Goal: Navigation & Orientation: Find specific page/section

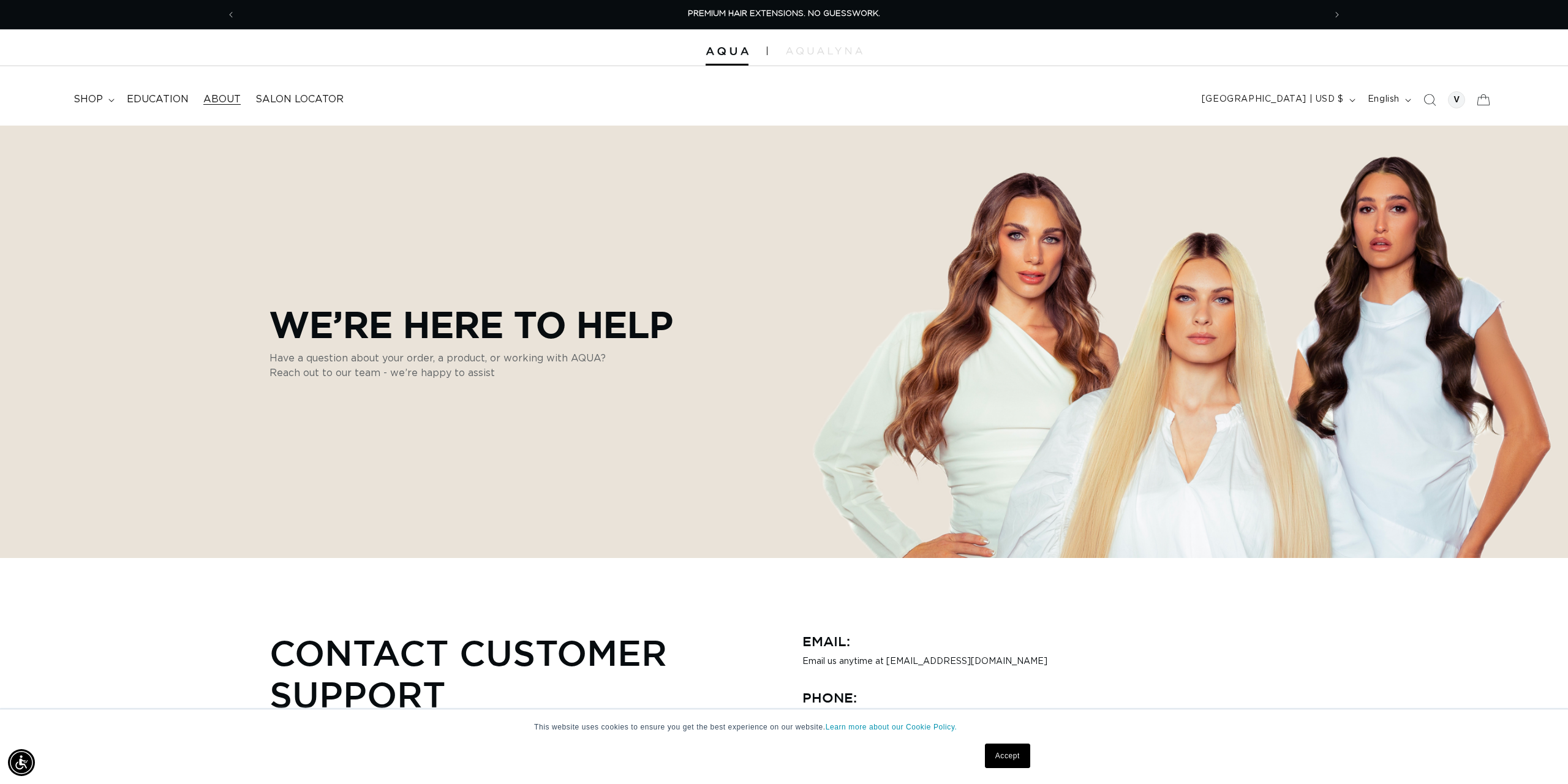
click at [223, 93] on span "About" at bounding box center [222, 99] width 38 height 13
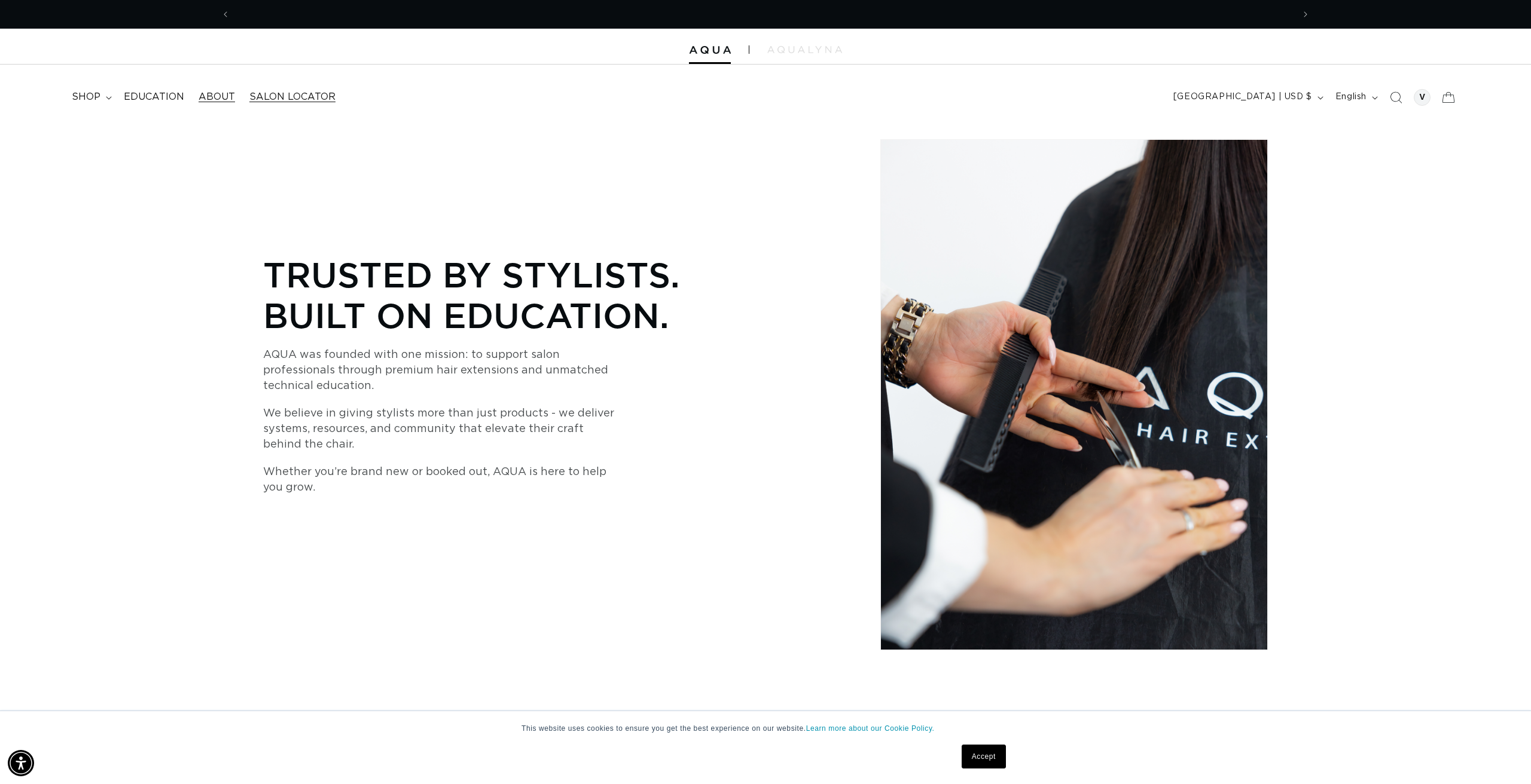
scroll to position [0, 2126]
click at [291, 91] on span "Salon Locator" at bounding box center [292, 97] width 86 height 13
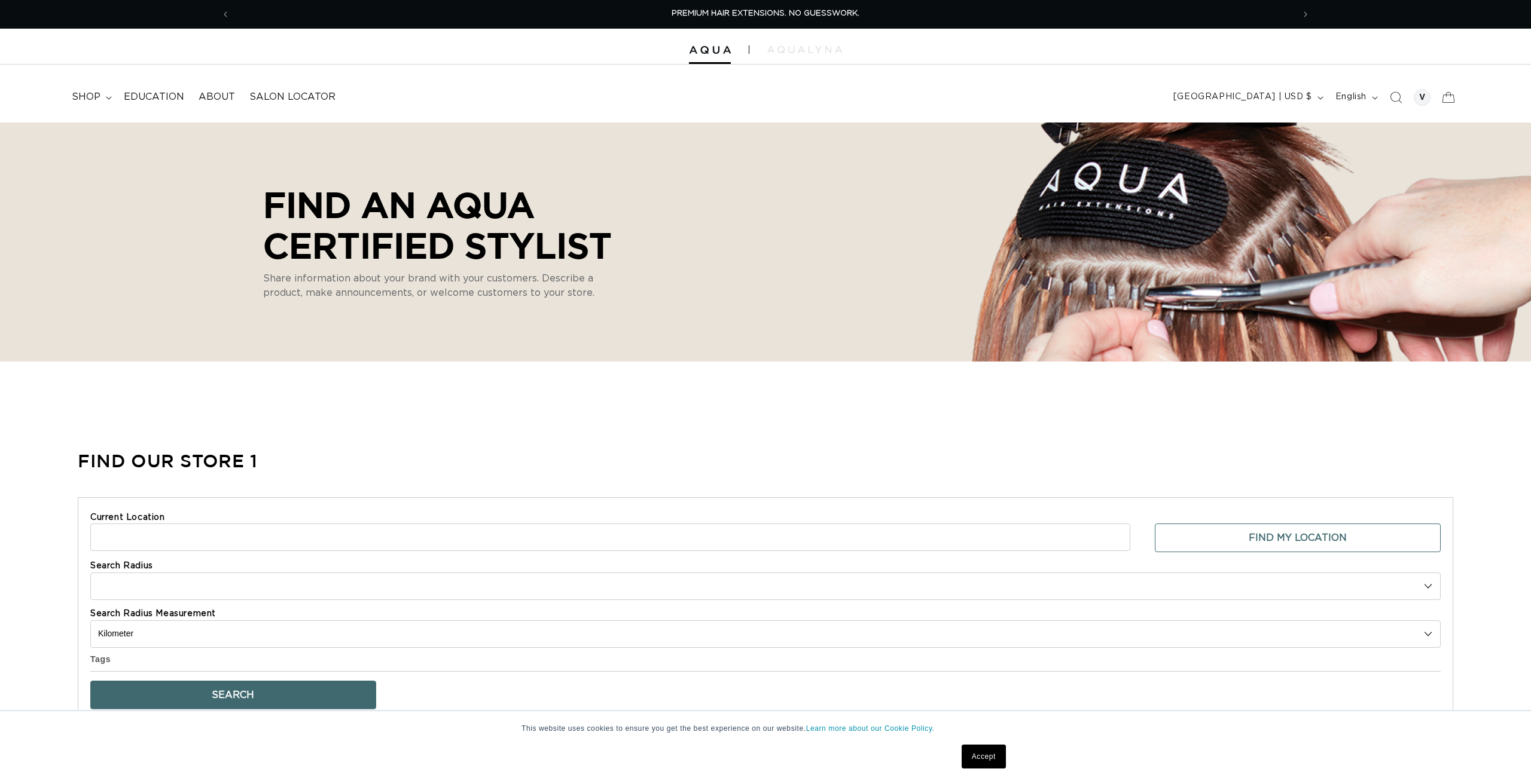
select select "m"
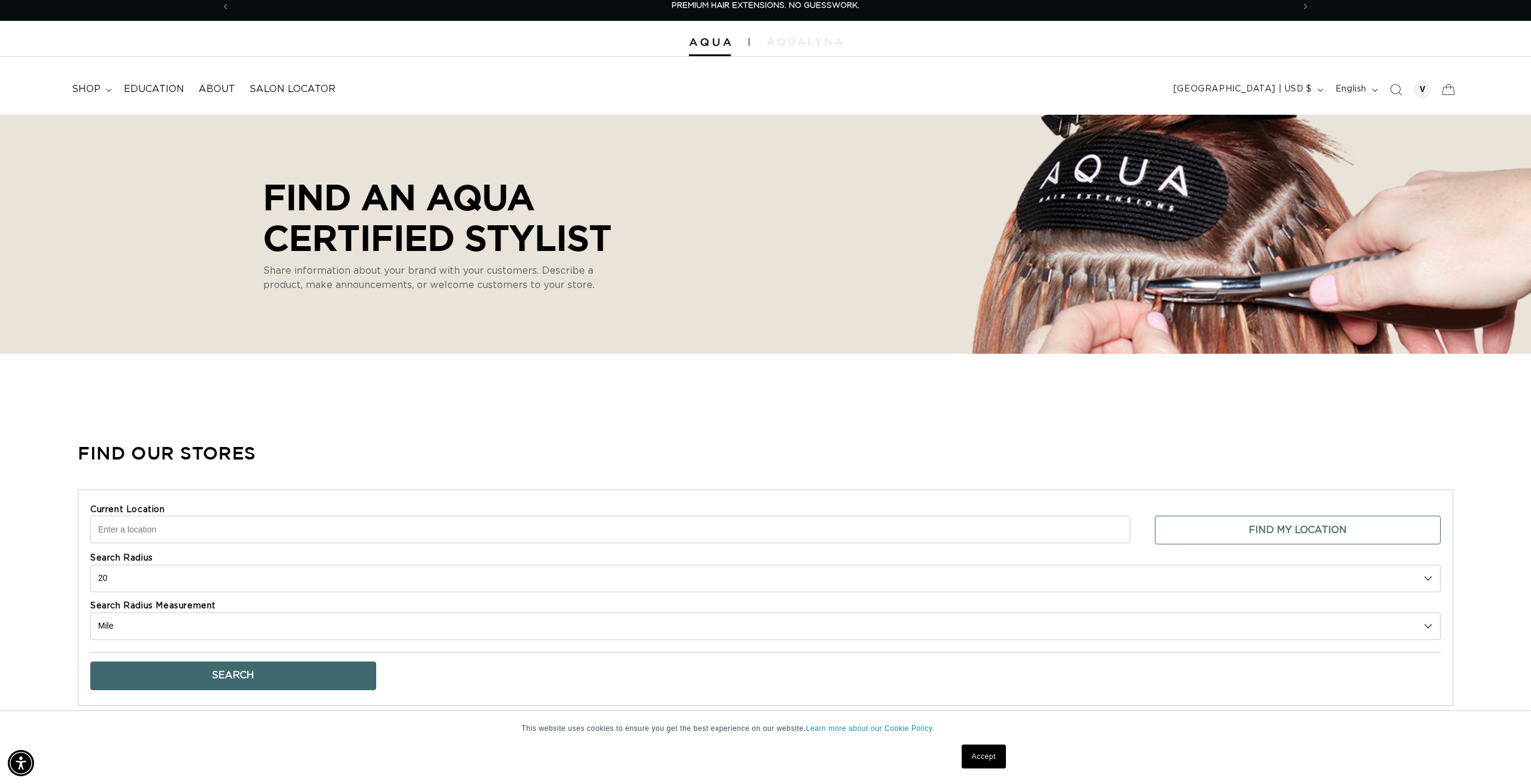
click at [104, 522] on input "Current Location" at bounding box center [610, 529] width 1040 height 28
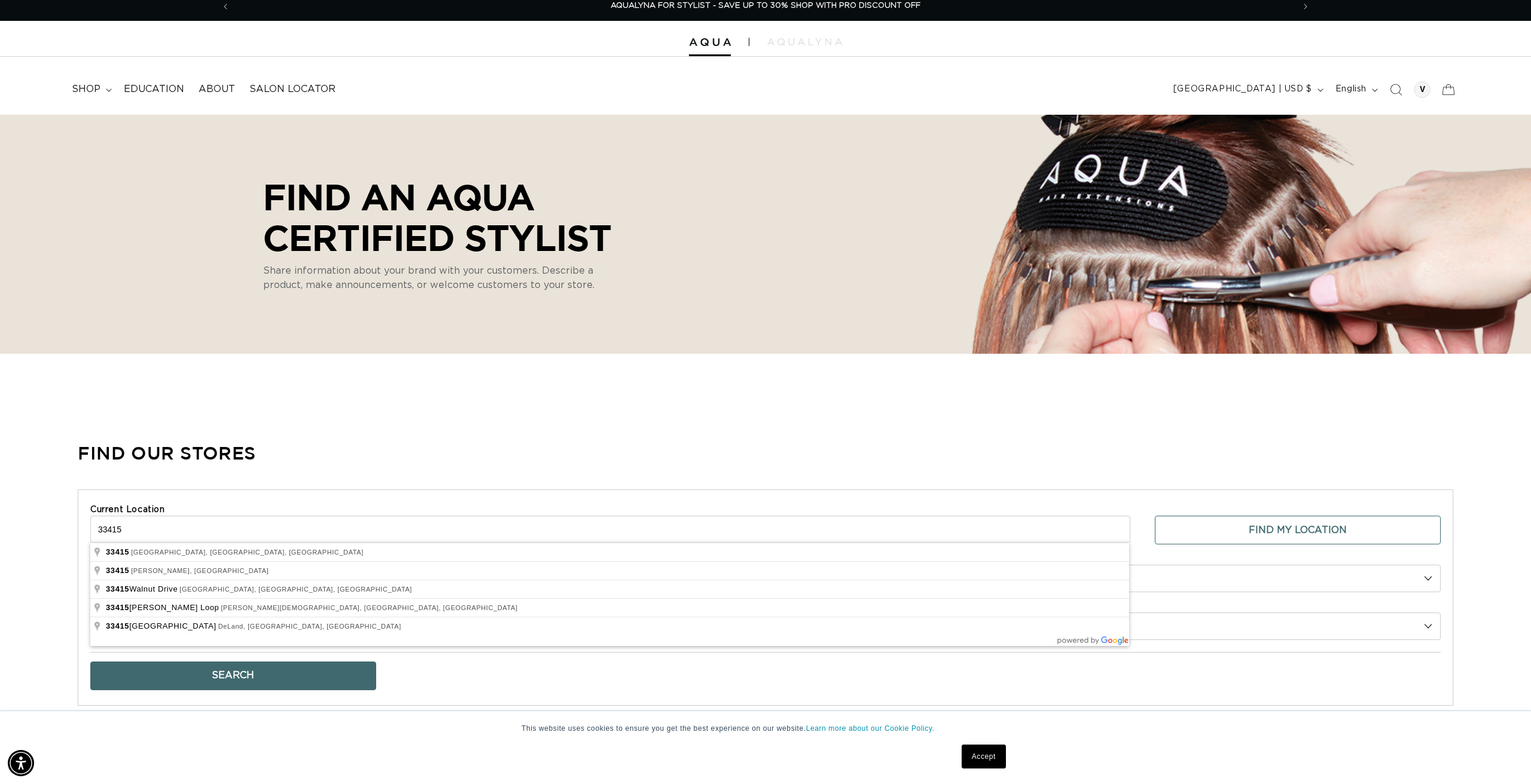
scroll to position [-1, 1]
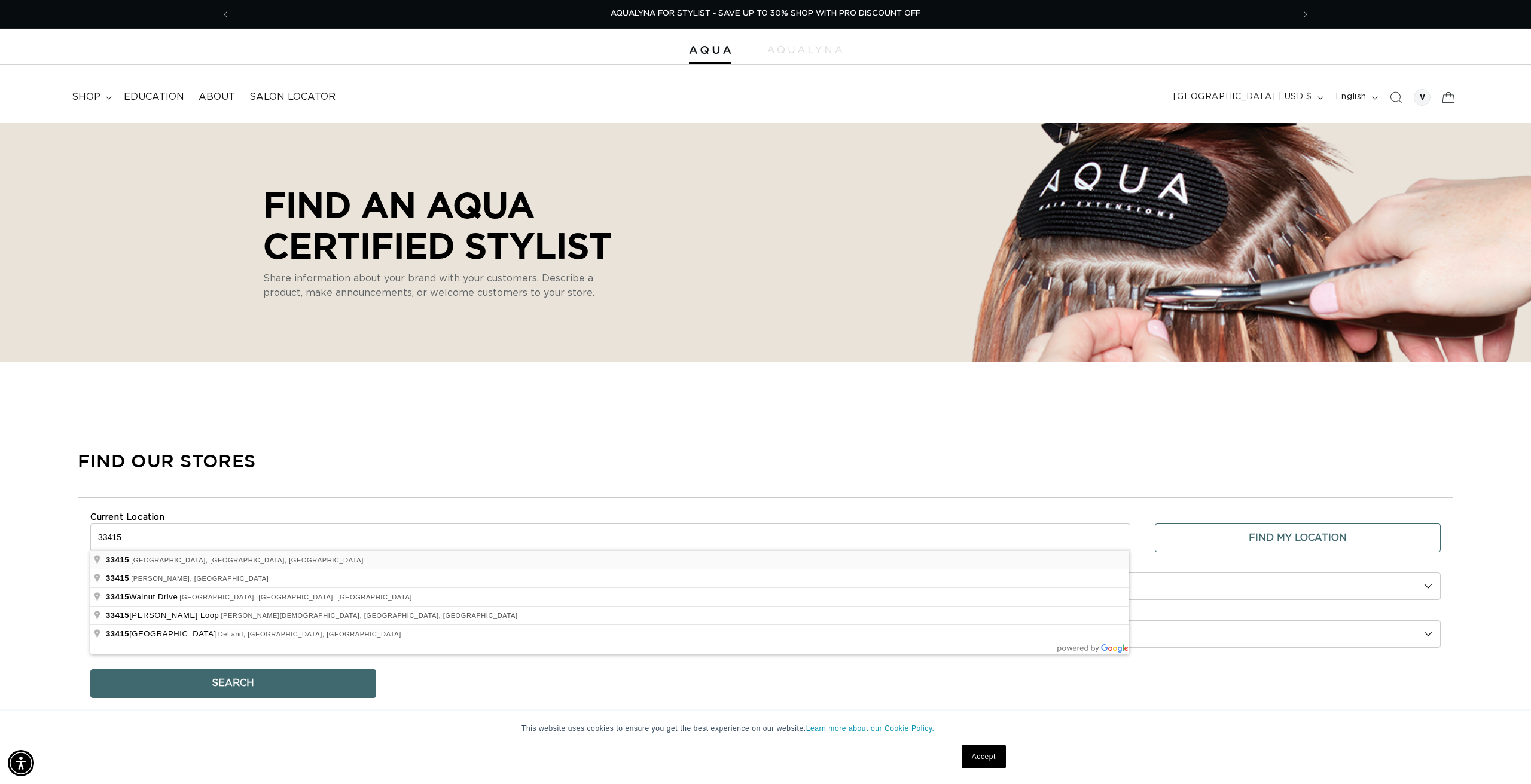
type input "[GEOGRAPHIC_DATA], [GEOGRAPHIC_DATA]"
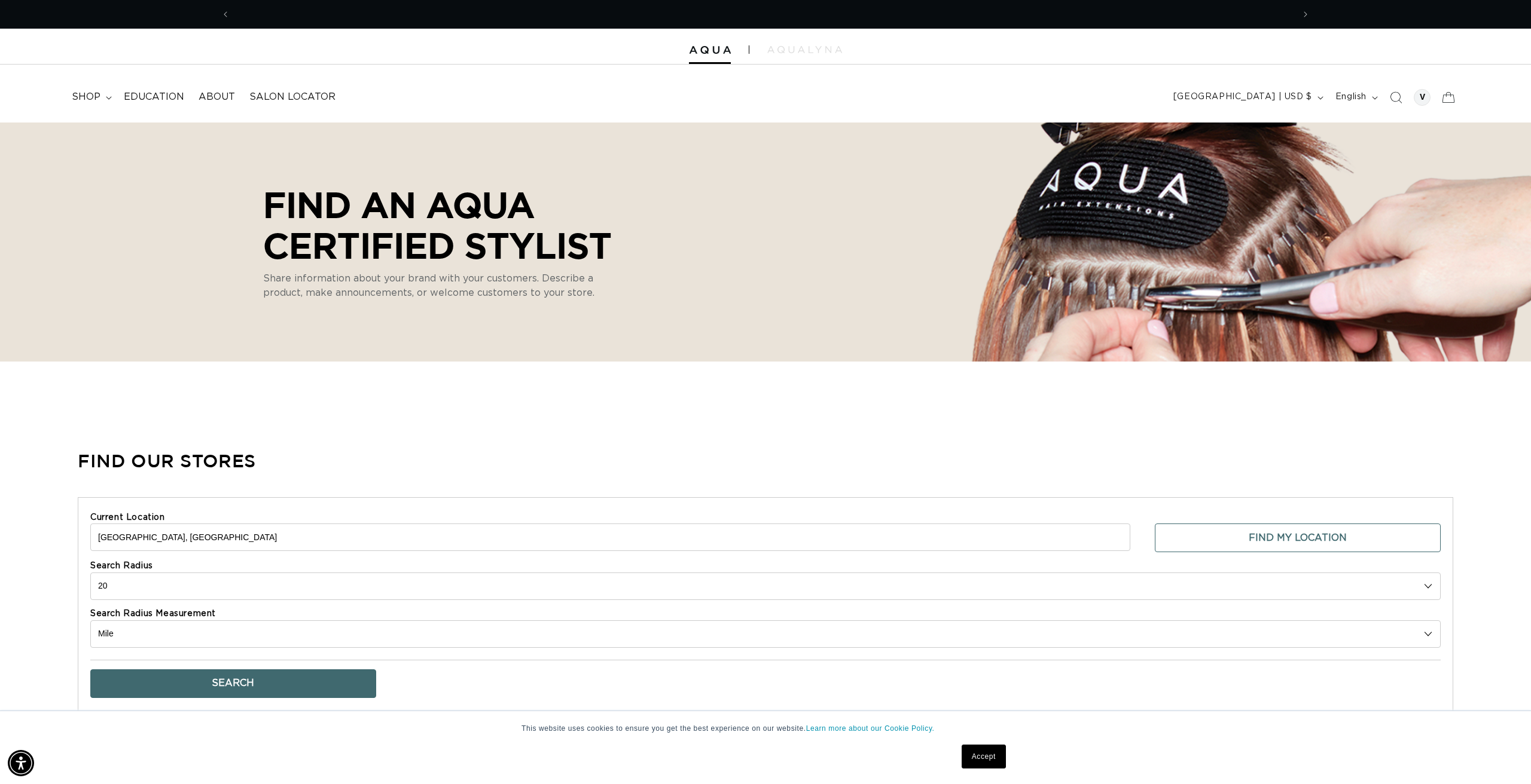
scroll to position [0, 0]
